Goal: Task Accomplishment & Management: Manage account settings

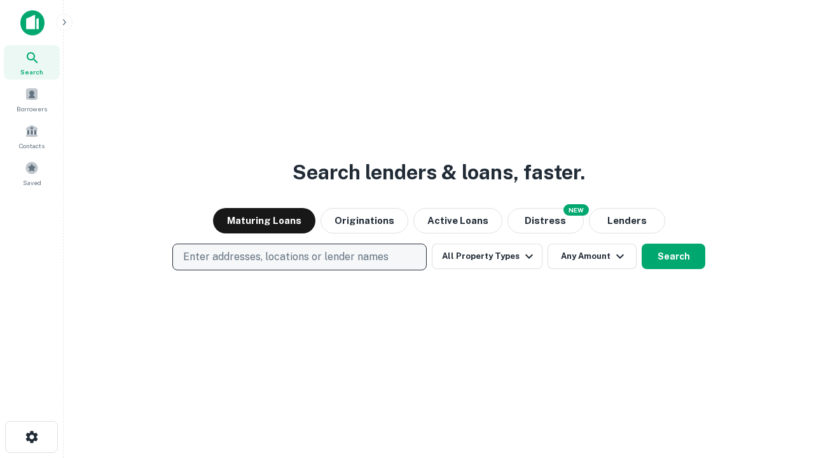
click at [299, 257] on p "Enter addresses, locations or lender names" at bounding box center [285, 256] width 205 height 15
type input "**********"
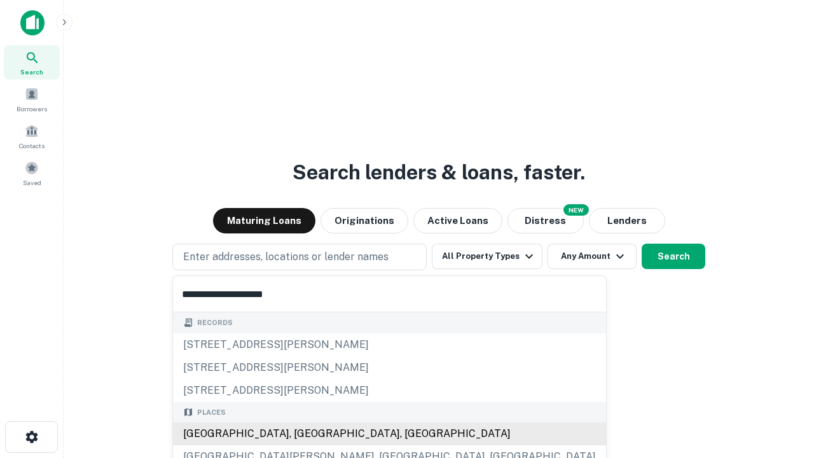
click at [304, 434] on div "[GEOGRAPHIC_DATA], [GEOGRAPHIC_DATA], [GEOGRAPHIC_DATA]" at bounding box center [389, 433] width 433 height 23
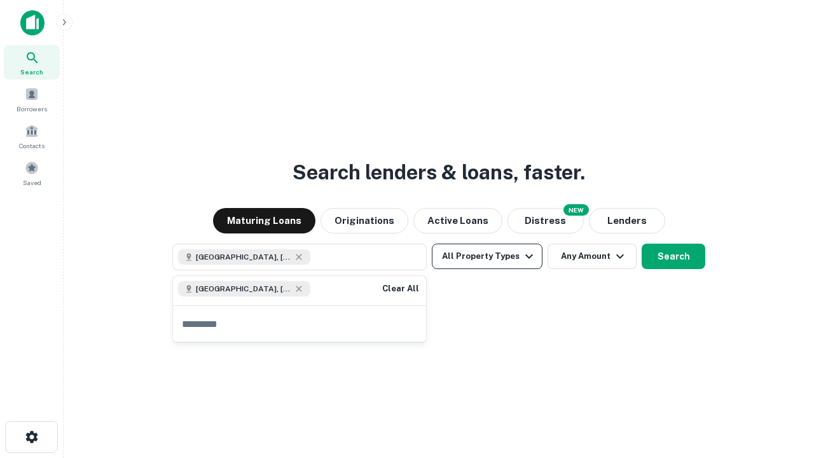
click at [487, 256] on button "All Property Types" at bounding box center [487, 256] width 111 height 25
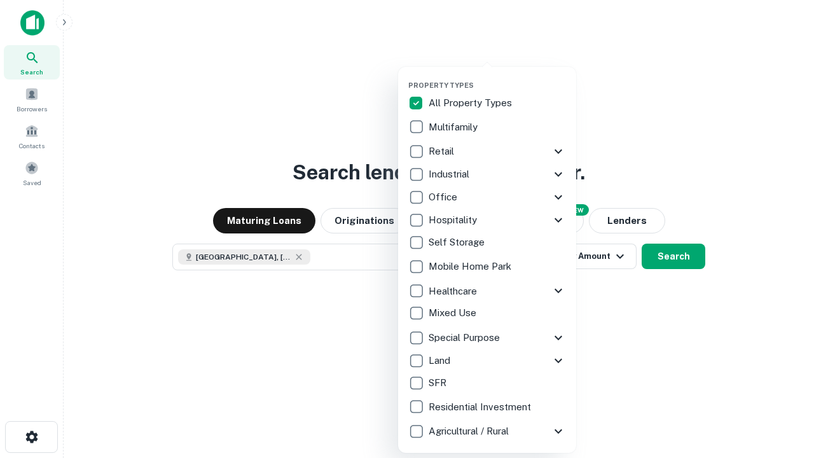
click at [497, 77] on button "button" at bounding box center [497, 77] width 178 height 1
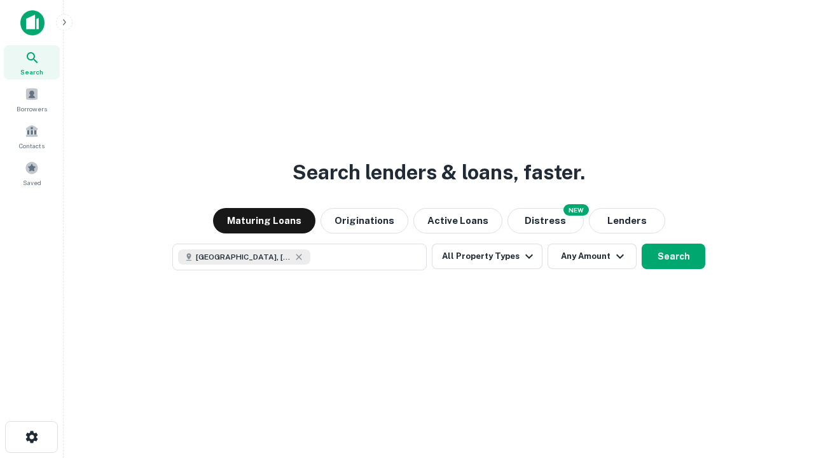
scroll to position [20, 0]
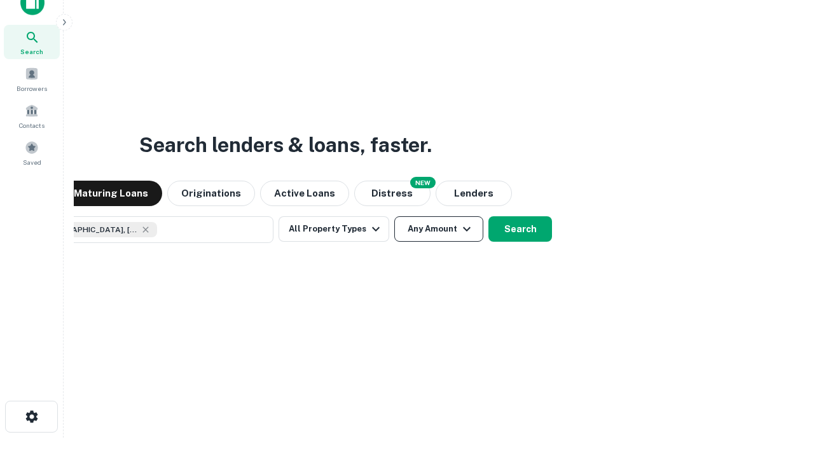
click at [394, 216] on button "Any Amount" at bounding box center [438, 228] width 89 height 25
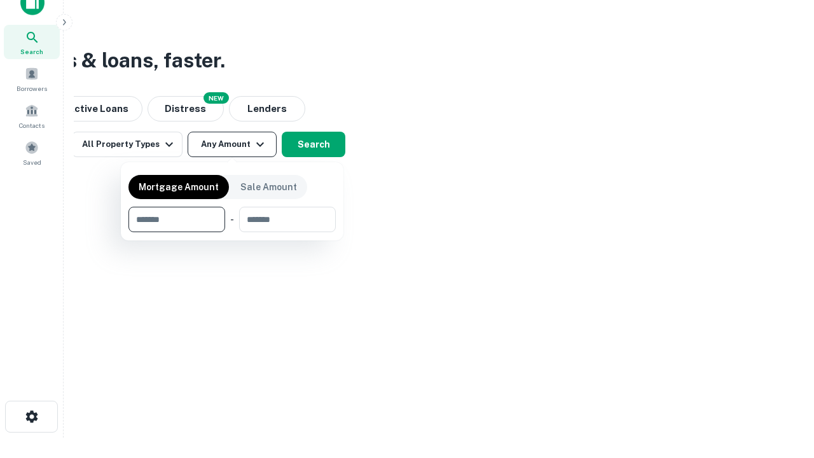
type input "*******"
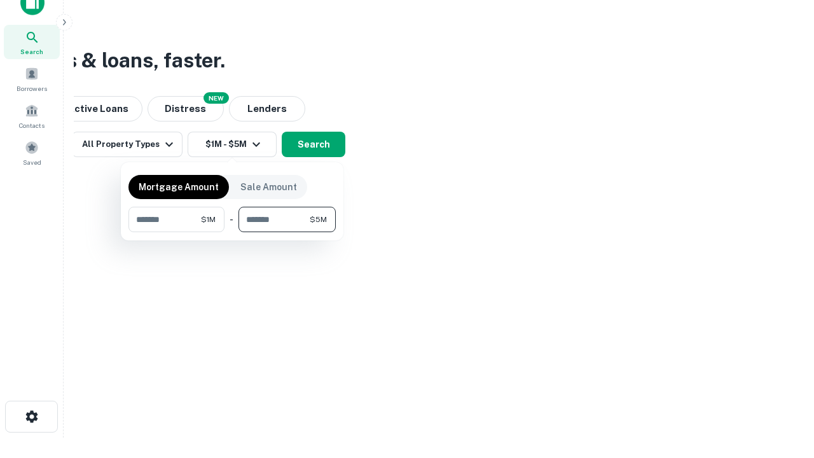
type input "*******"
click at [232, 232] on button "button" at bounding box center [231, 232] width 207 height 1
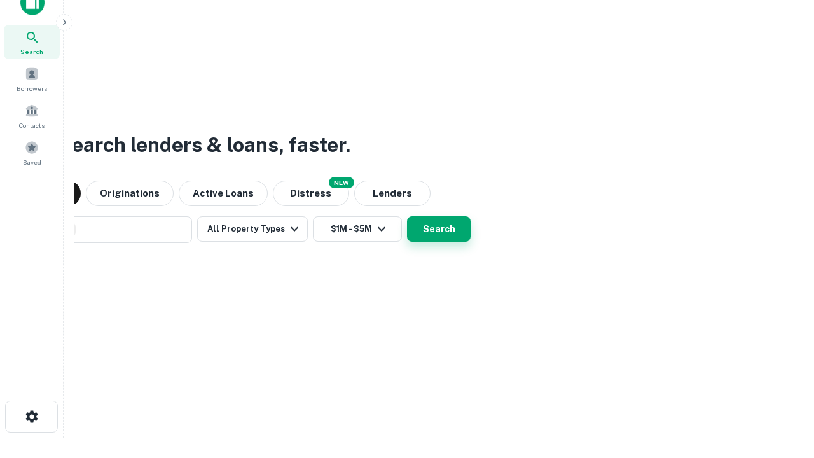
click at [407, 216] on button "Search" at bounding box center [439, 228] width 64 height 25
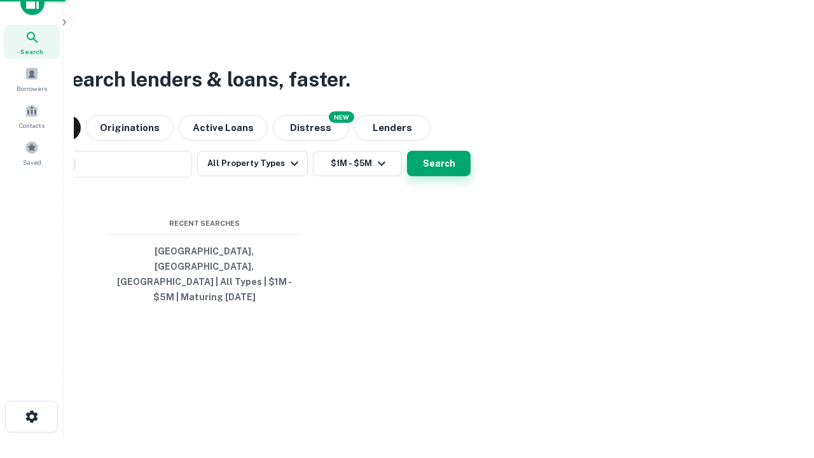
scroll to position [41, 360]
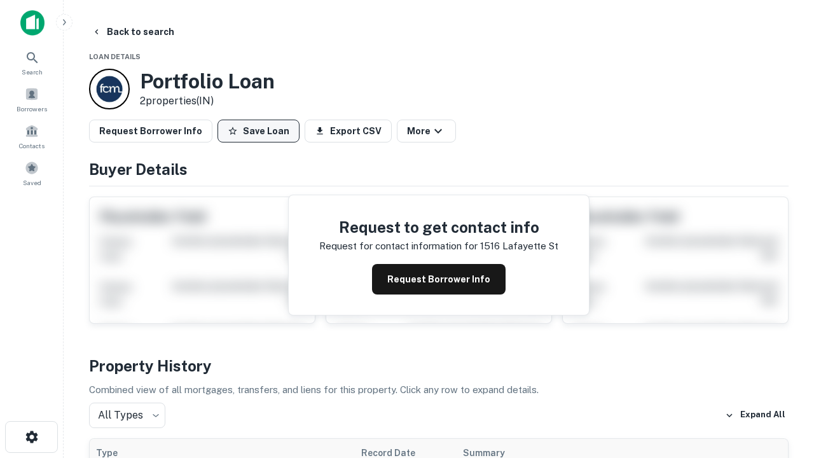
click at [258, 131] on button "Save Loan" at bounding box center [258, 131] width 82 height 23
click at [261, 131] on button "Loan Saved" at bounding box center [261, 131] width 88 height 23
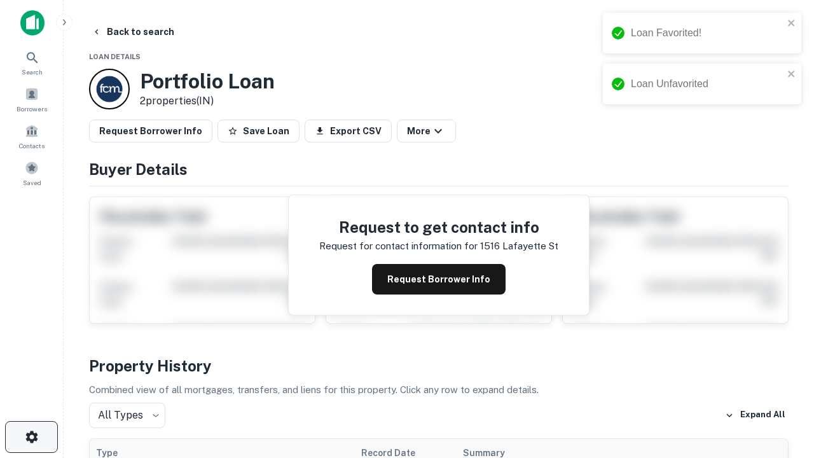
click at [31, 437] on icon "button" at bounding box center [31, 436] width 15 height 15
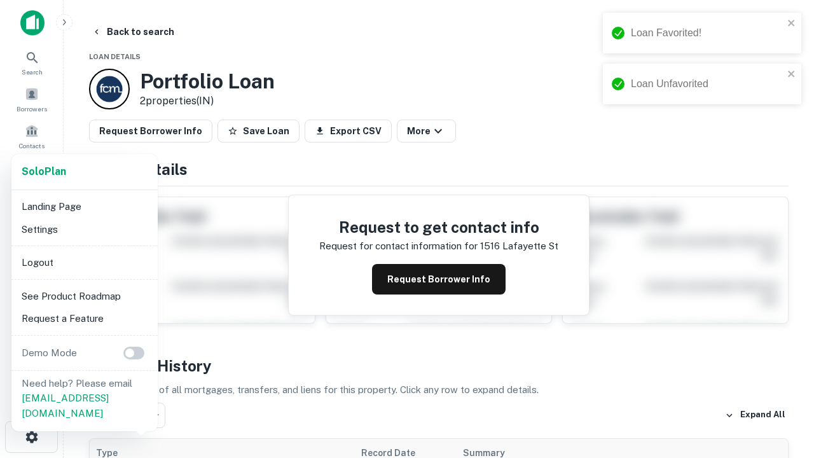
click at [84, 262] on li "Logout" at bounding box center [85, 262] width 136 height 23
